Goal: Task Accomplishment & Management: Use online tool/utility

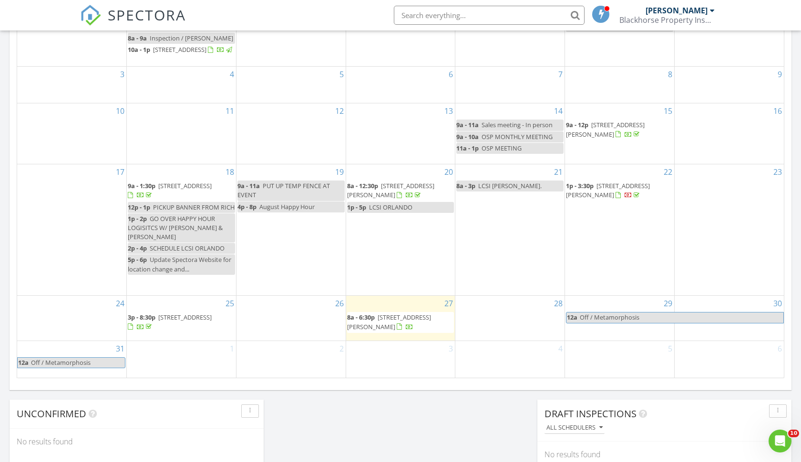
click at [413, 318] on span "[STREET_ADDRESS][PERSON_NAME]" at bounding box center [389, 322] width 84 height 18
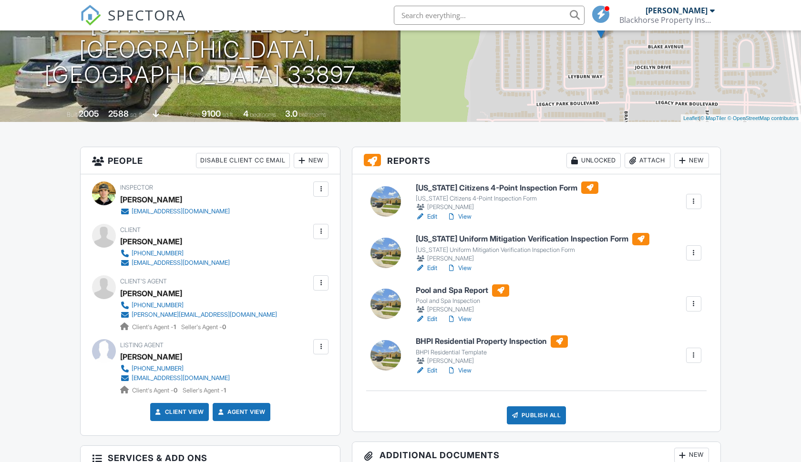
scroll to position [133, 0]
click at [685, 159] on div at bounding box center [682, 161] width 10 height 10
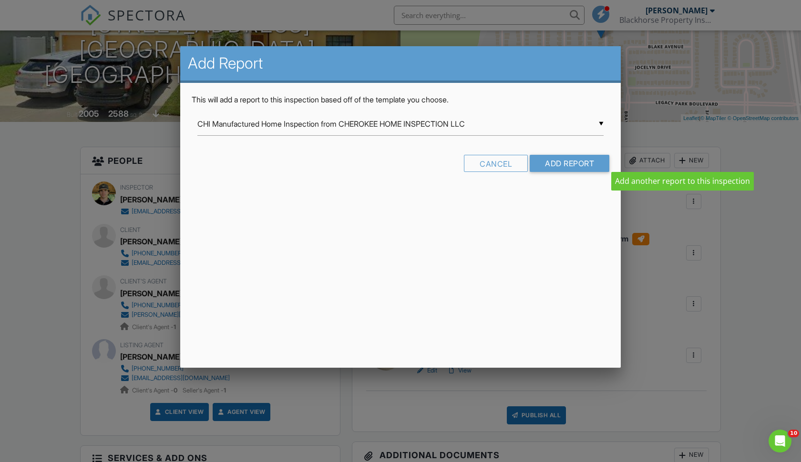
scroll to position [0, 0]
click at [465, 123] on input "CHI Manufactured Home Inspection from CHEROKEE HOME INSPECTION LLC" at bounding box center [400, 124] width 406 height 23
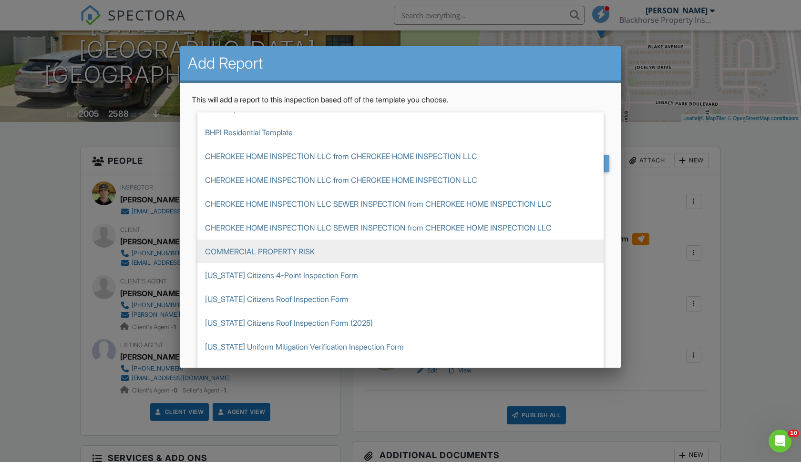
scroll to position [133, 0]
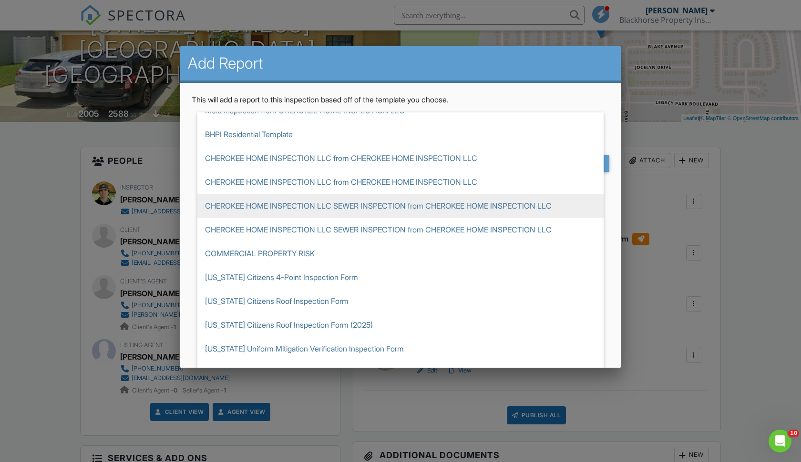
click at [397, 203] on span "CHEROKEE HOME INSPECTION LLC SEWER INSPECTION from CHEROKEE HOME INSPECTION LLC" at bounding box center [400, 206] width 406 height 24
type input "CHEROKEE HOME INSPECTION LLC SEWER INSPECTION from CHEROKEE HOME INSPECTION LLC"
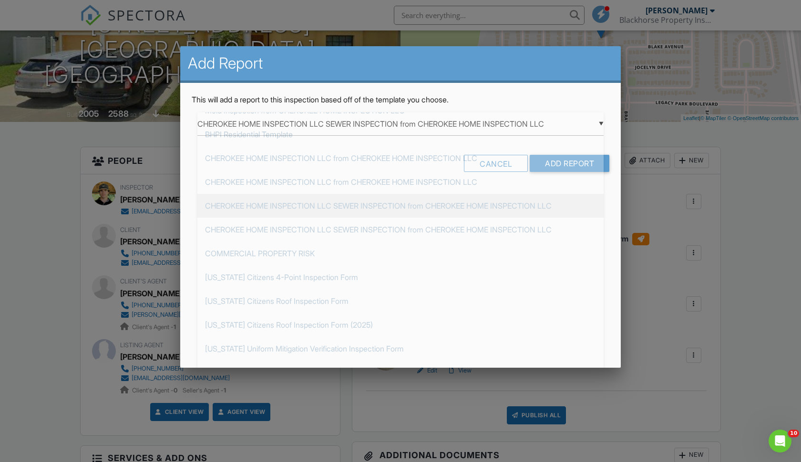
scroll to position [167, 0]
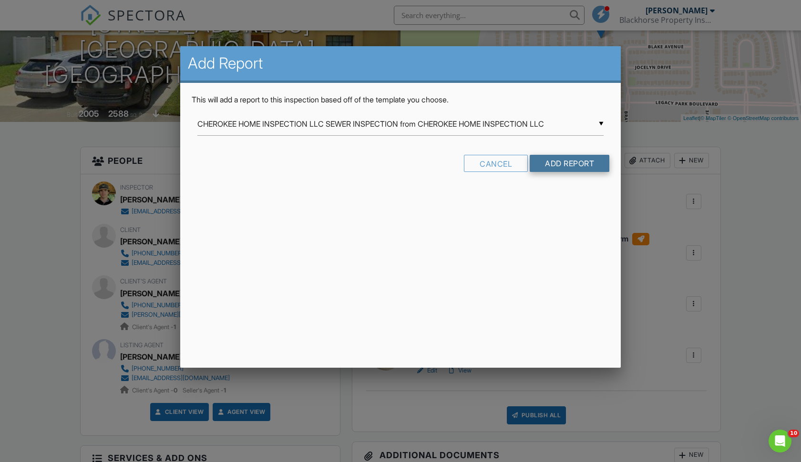
click at [565, 166] on input "Add Report" at bounding box center [570, 163] width 80 height 17
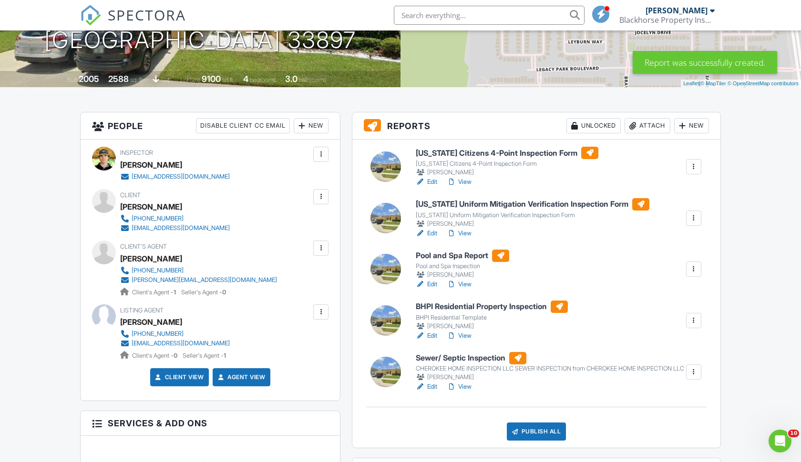
click at [430, 392] on link "Edit" at bounding box center [426, 387] width 21 height 10
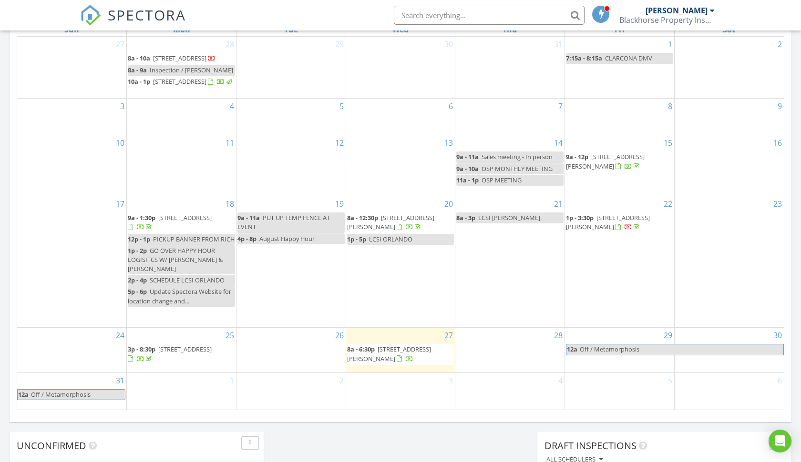
click at [406, 351] on span "419 Coventry Rd, Davenport 33897" at bounding box center [389, 354] width 84 height 18
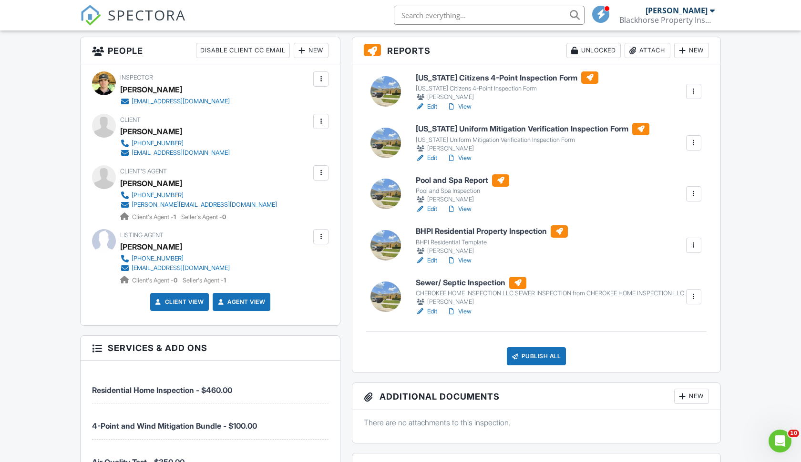
scroll to position [239, 0]
